Goal: Navigation & Orientation: Find specific page/section

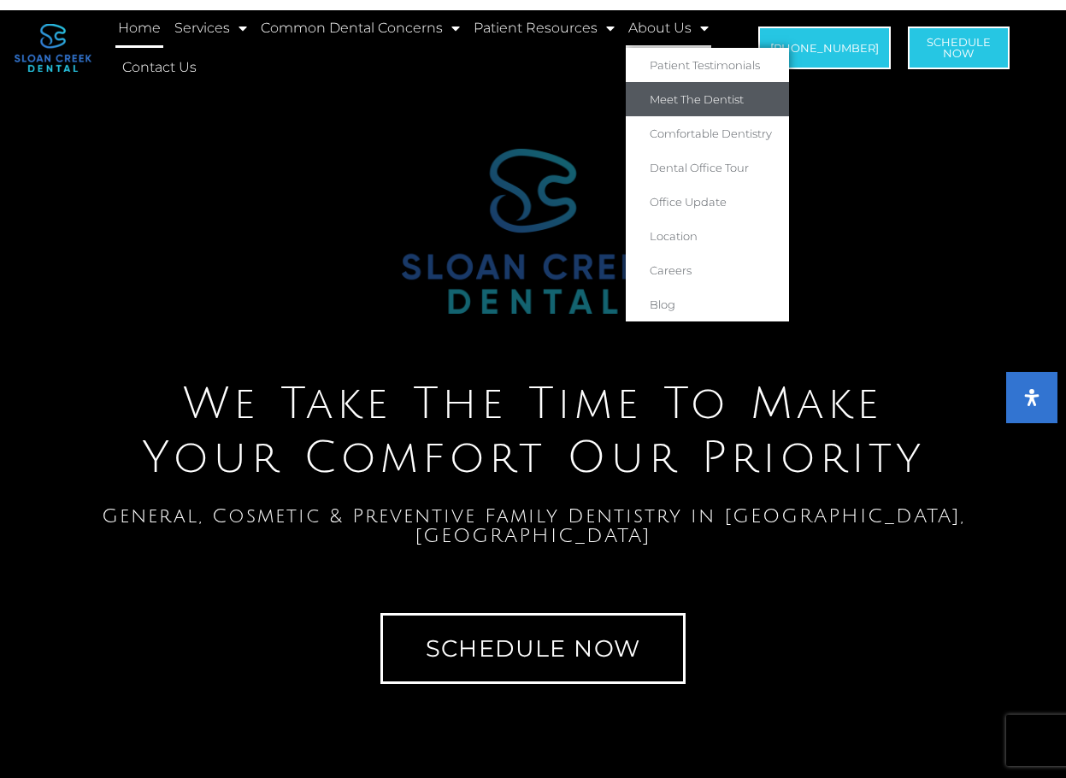
click at [670, 95] on link "Meet The Dentist" at bounding box center [707, 99] width 163 height 34
